Goal: Transaction & Acquisition: Purchase product/service

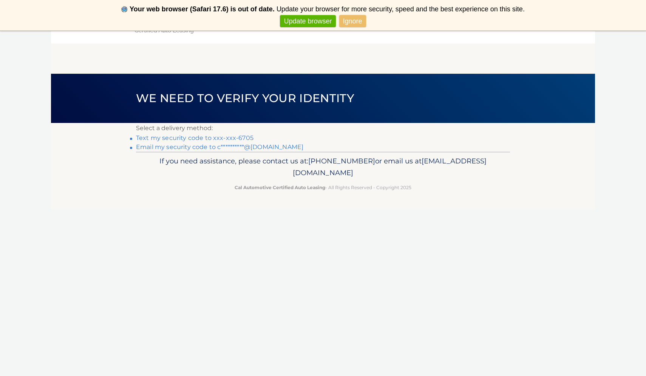
click at [233, 137] on link "Text my security code to xxx-xxx-6705" at bounding box center [194, 137] width 117 height 7
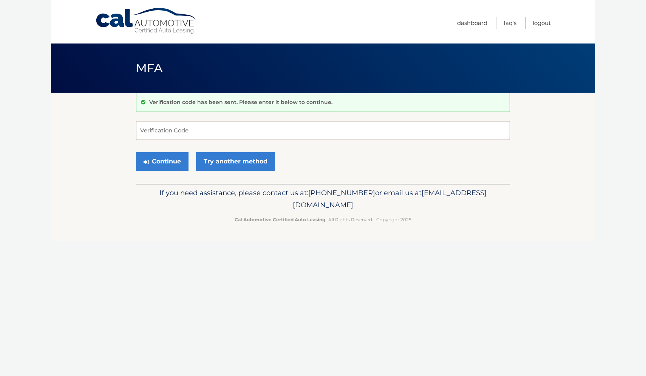
click at [178, 133] on input "Verification Code" at bounding box center [323, 130] width 374 height 19
type input "356694"
click at [170, 161] on button "Continue" at bounding box center [162, 161] width 53 height 19
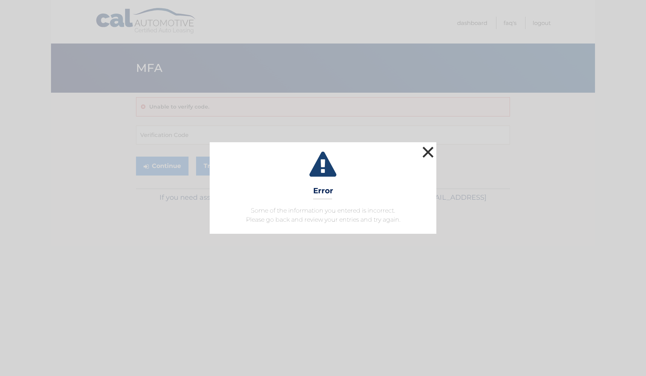
click at [427, 150] on button "×" at bounding box center [427, 151] width 15 height 15
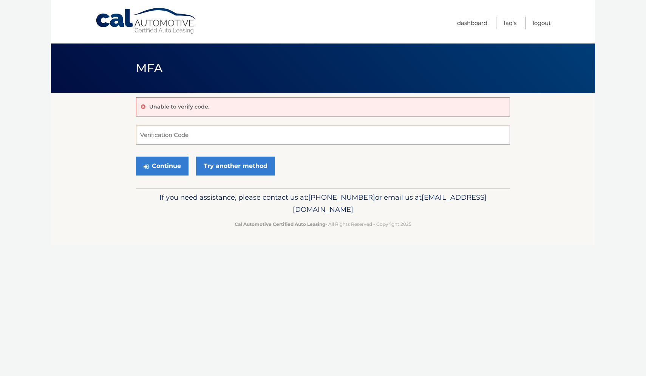
click at [150, 139] on input "Verification Code" at bounding box center [323, 134] width 374 height 19
type input "356964"
click at [161, 168] on button "Continue" at bounding box center [162, 165] width 53 height 19
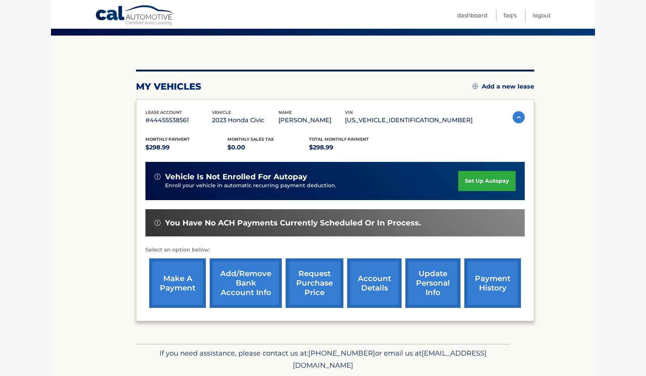
scroll to position [58, 0]
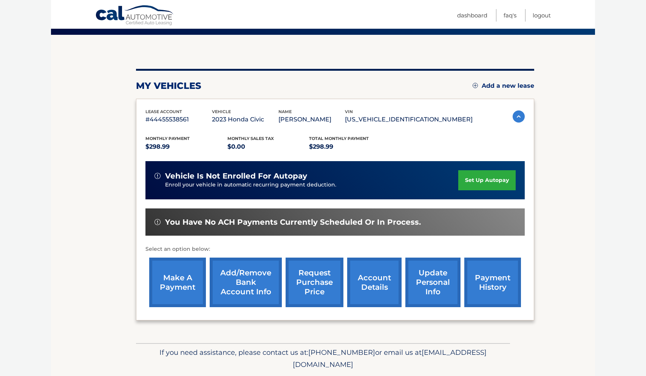
click at [187, 282] on link "make a payment" at bounding box center [177, 281] width 57 height 49
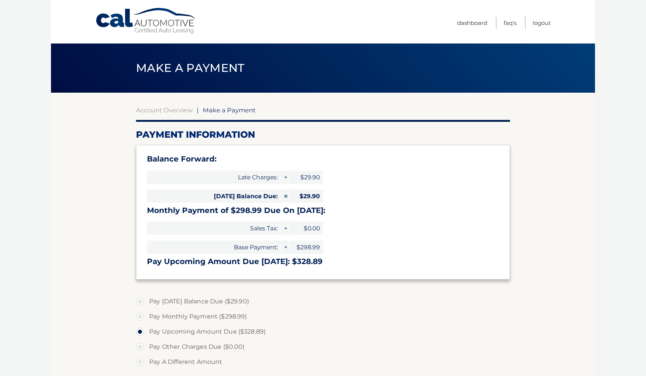
select select "MTg4MDk0YmQtNjgwNi00NjViLWExNjUtYWNlYTFmZmFiMTJk"
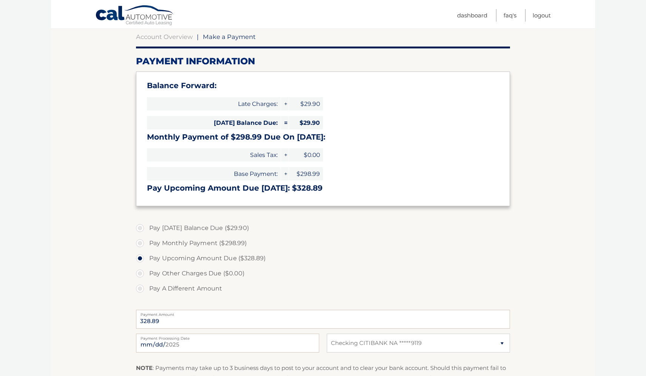
scroll to position [79, 0]
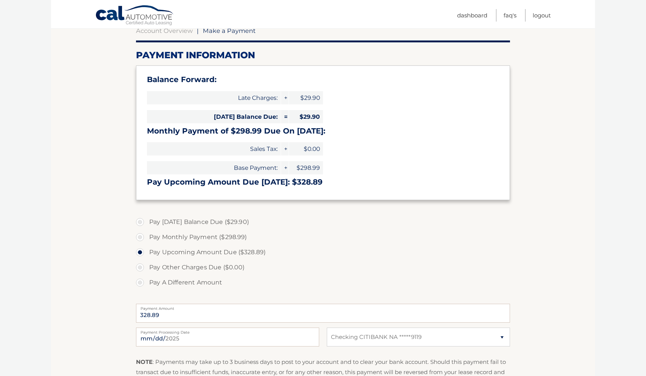
click at [139, 236] on label "Pay Monthly Payment ($298.99)" at bounding box center [323, 236] width 374 height 15
click at [139, 236] on input "Pay Monthly Payment ($298.99)" at bounding box center [143, 235] width 8 height 12
radio input "true"
type input "298.99"
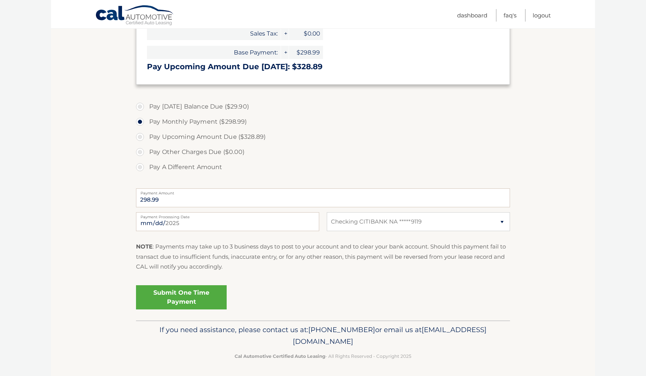
scroll to position [194, 0]
click at [159, 294] on link "Submit One Time Payment" at bounding box center [181, 297] width 91 height 24
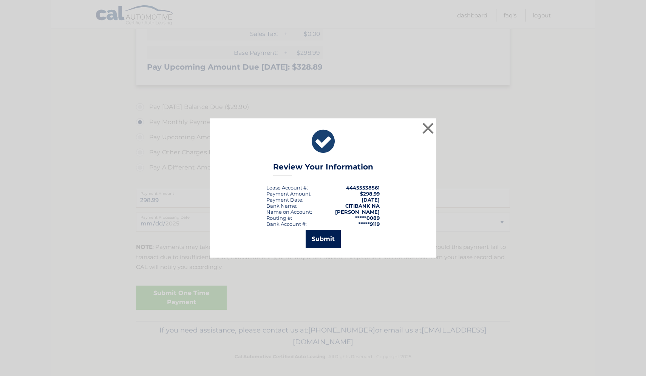
click at [317, 239] on button "Submit" at bounding box center [323, 239] width 35 height 18
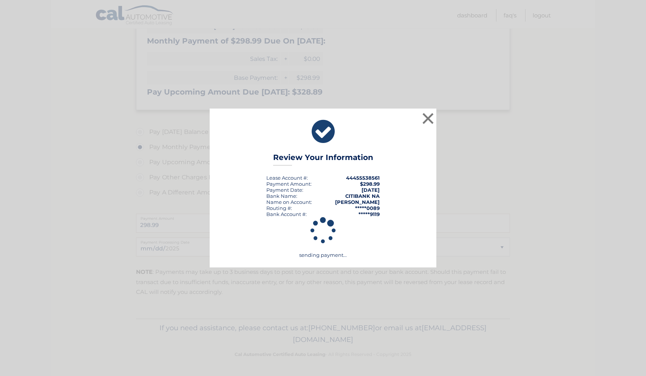
scroll to position [167, 0]
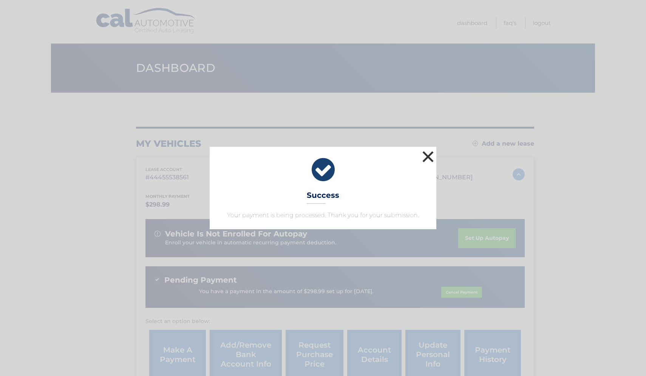
click at [430, 151] on button "×" at bounding box center [427, 156] width 15 height 15
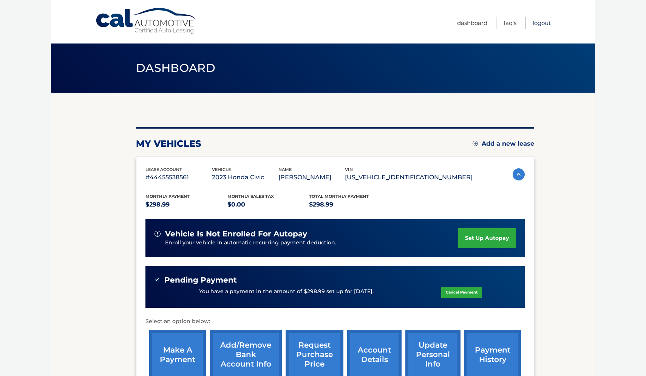
click at [549, 18] on link "Logout" at bounding box center [542, 23] width 18 height 12
